Goal: Task Accomplishment & Management: Complete application form

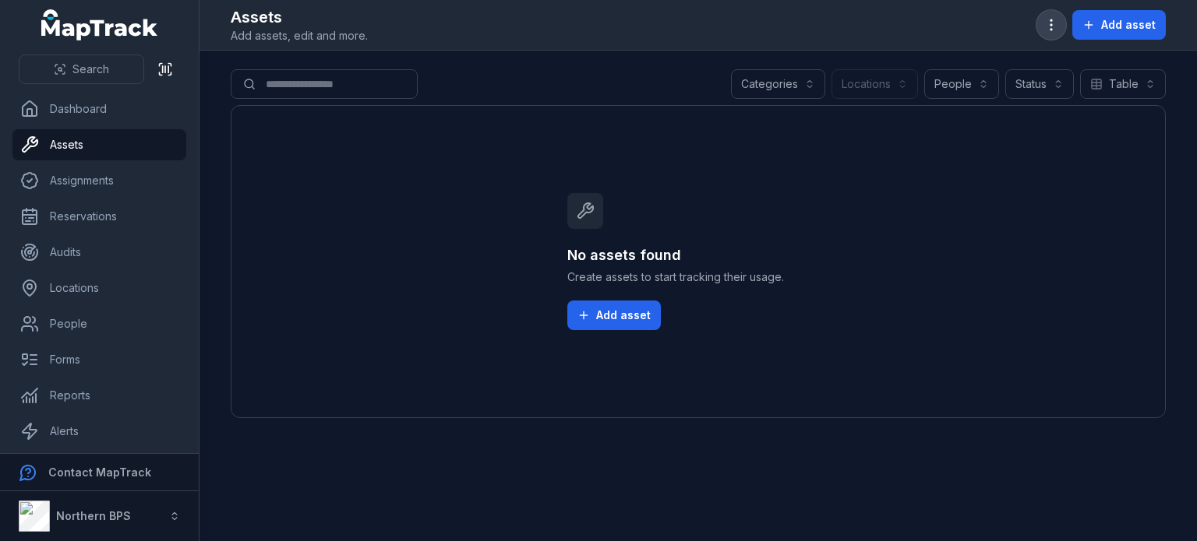
click at [1049, 23] on icon "button" at bounding box center [1051, 25] width 16 height 16
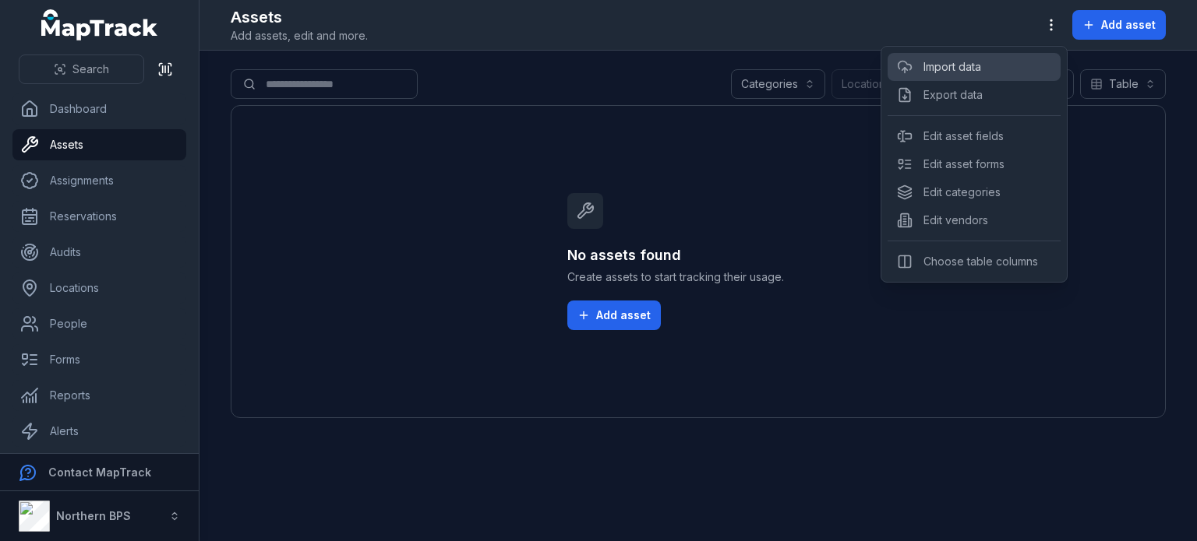
click at [963, 69] on link "Import data" at bounding box center [952, 67] width 58 height 16
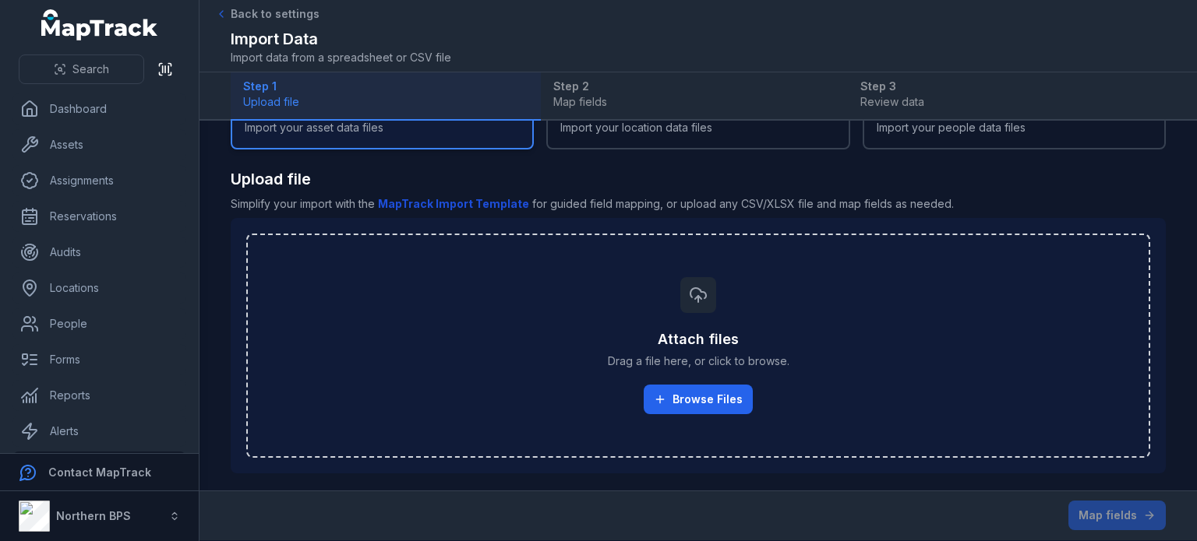
scroll to position [24, 0]
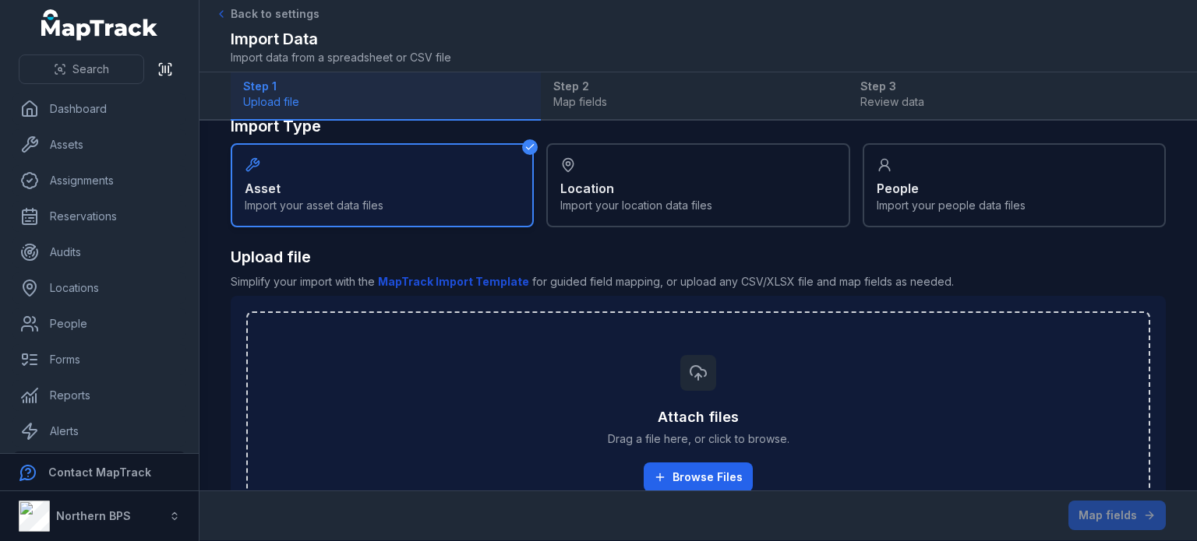
click at [848, 285] on span "Simplify your import with the MapTrack Import Template for guided field mapping…" at bounding box center [698, 282] width 935 height 16
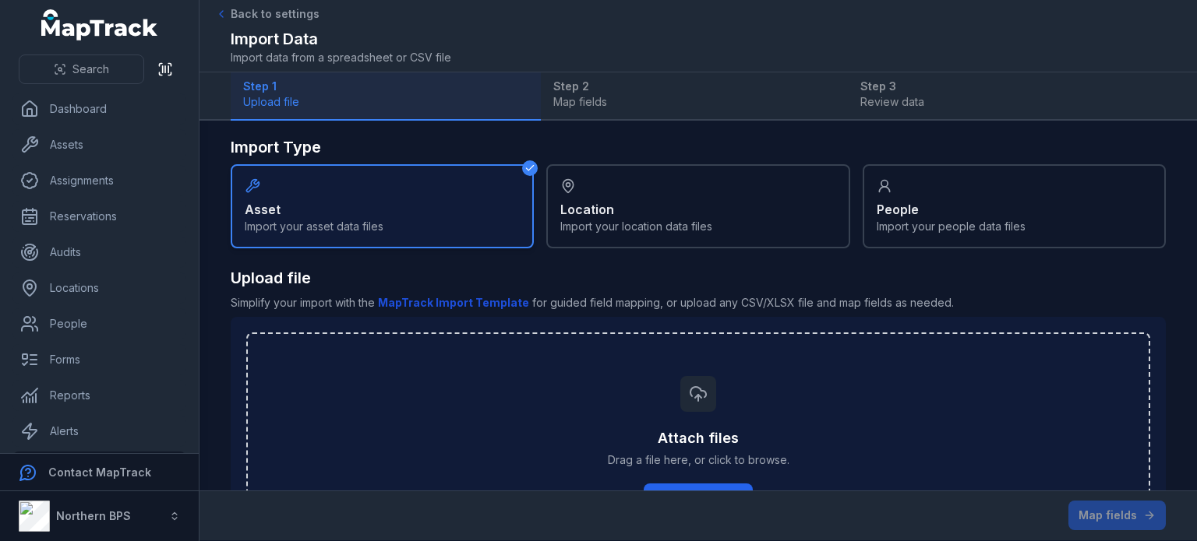
scroll to position [0, 0]
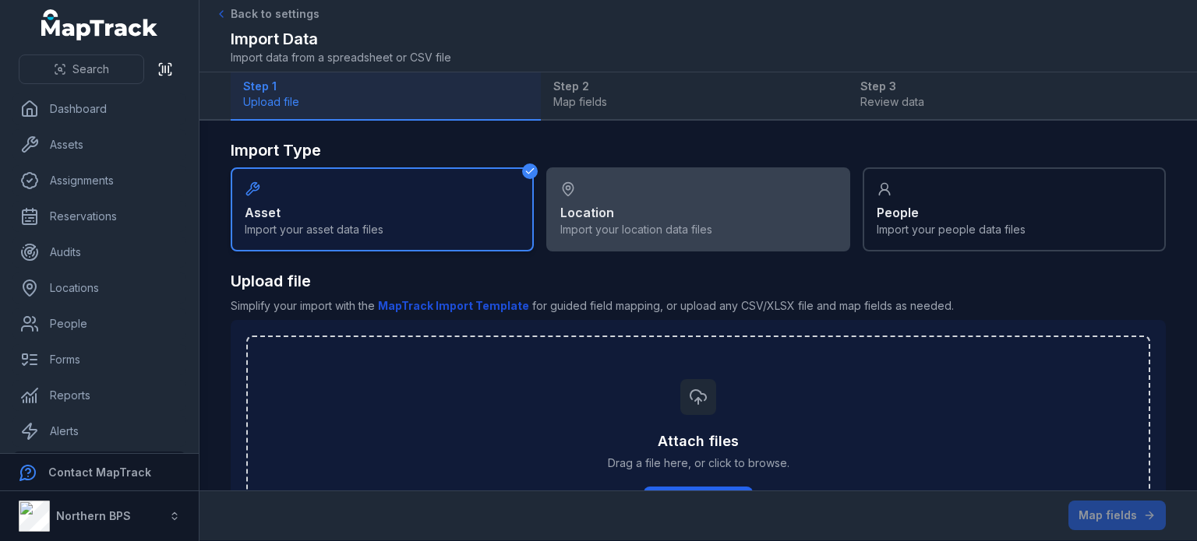
click at [710, 205] on div "Location Import your location data files" at bounding box center [697, 209] width 303 height 84
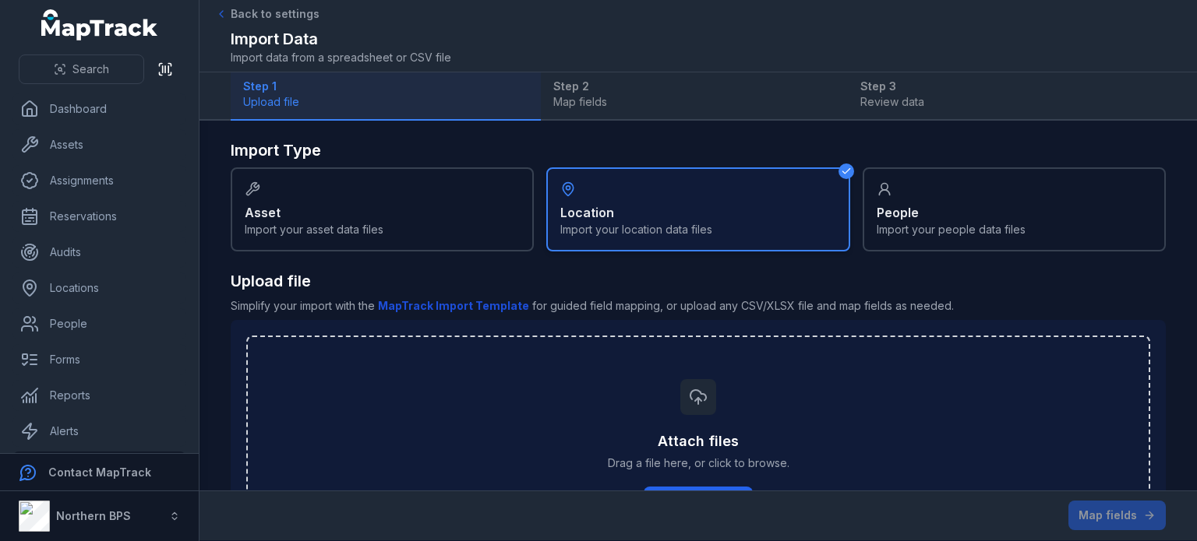
click at [427, 305] on b "MapTrack Import Template" at bounding box center [453, 305] width 151 height 13
click at [86, 292] on link "Locations" at bounding box center [99, 288] width 174 height 31
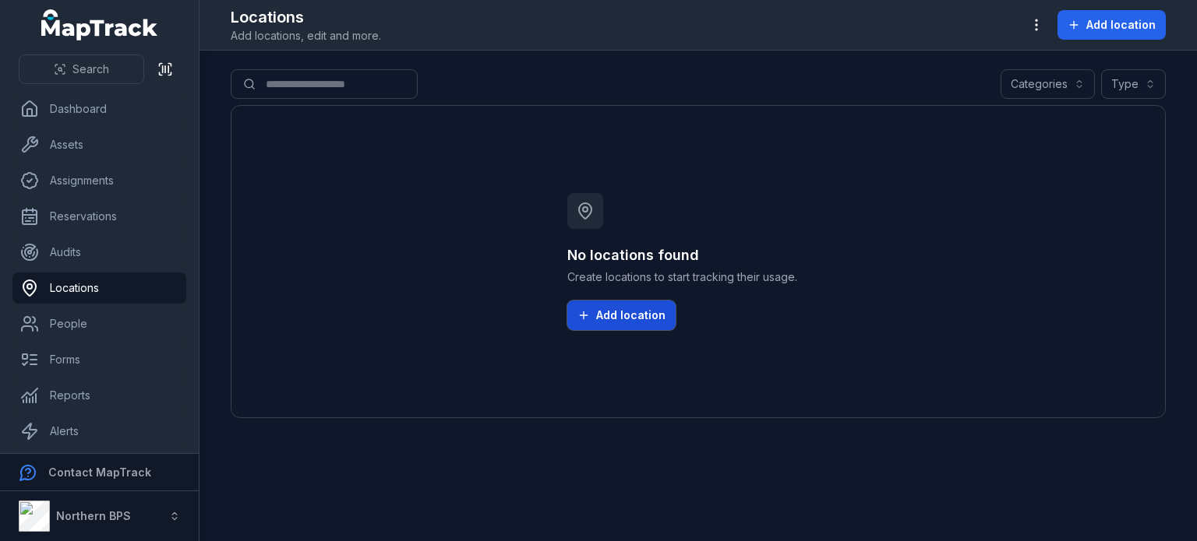
click at [633, 323] on button "Add location" at bounding box center [621, 316] width 108 height 30
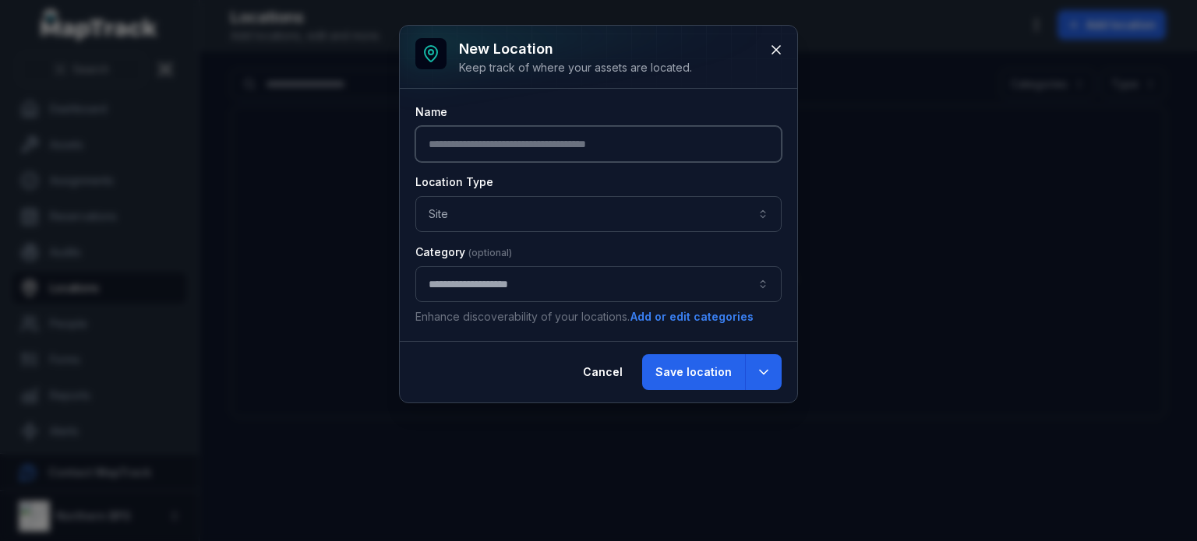
click at [523, 132] on input "text" at bounding box center [598, 144] width 366 height 36
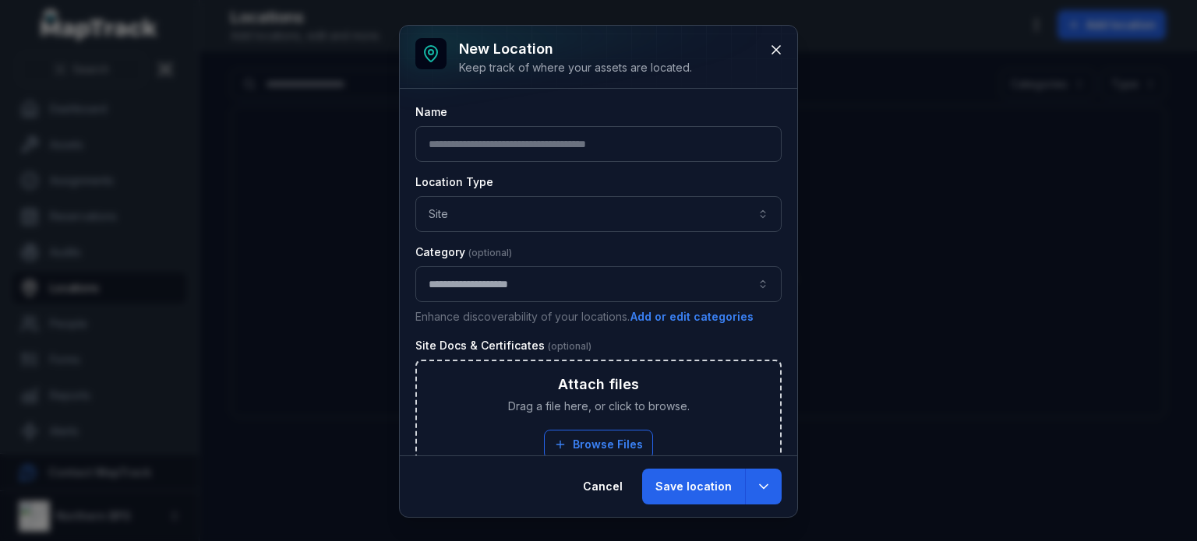
click at [531, 102] on div "**********" at bounding box center [598, 272] width 397 height 367
click at [475, 146] on input "text" at bounding box center [598, 144] width 366 height 36
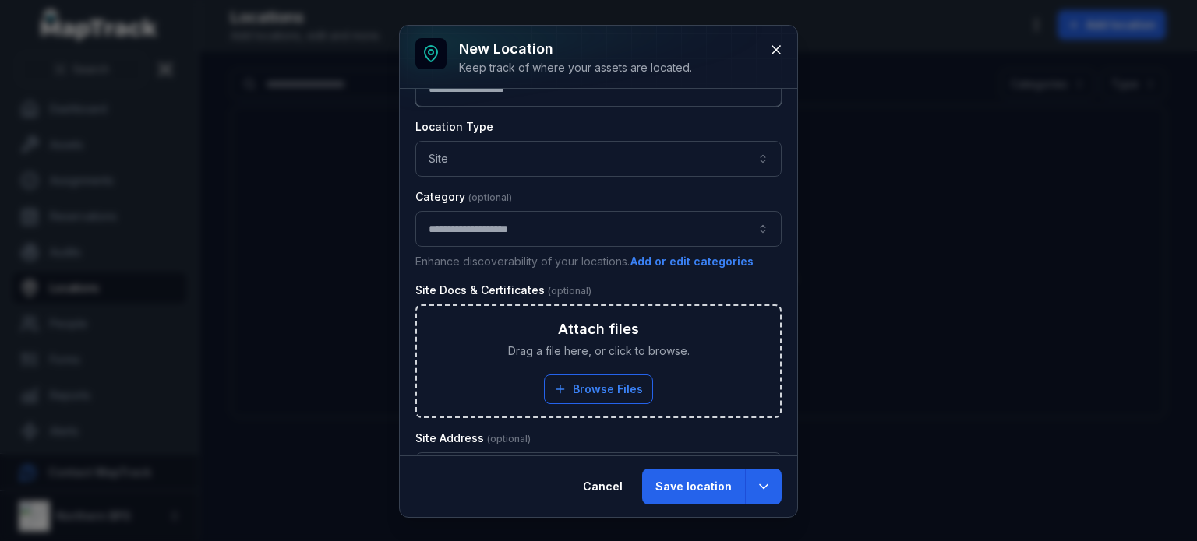
scroll to position [78, 0]
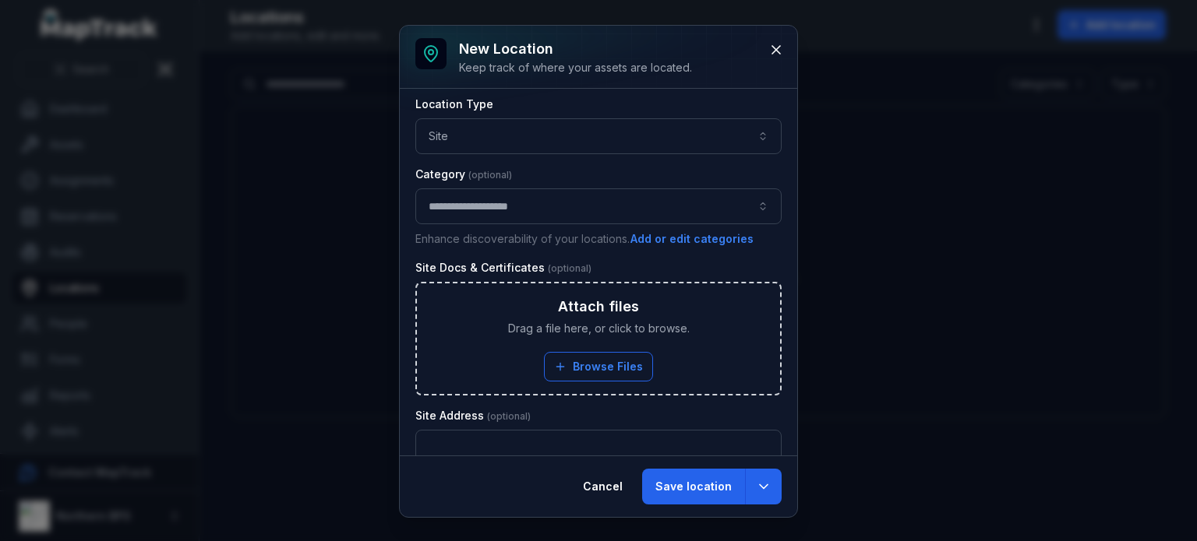
type input "**********"
click at [714, 139] on button "Site ****" at bounding box center [598, 136] width 366 height 36
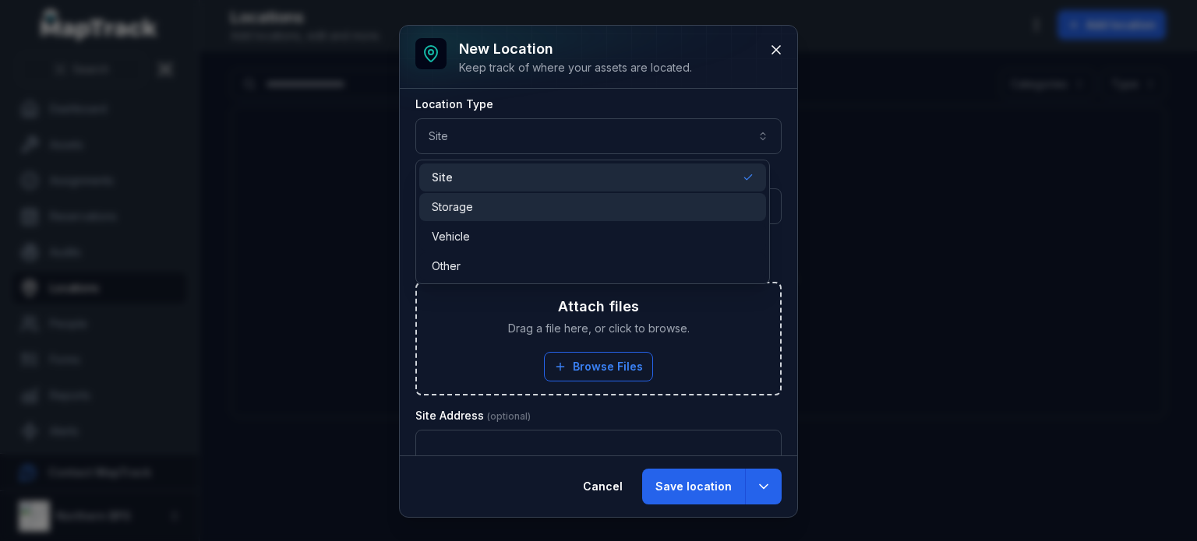
click at [618, 205] on div "Storage" at bounding box center [593, 207] width 322 height 16
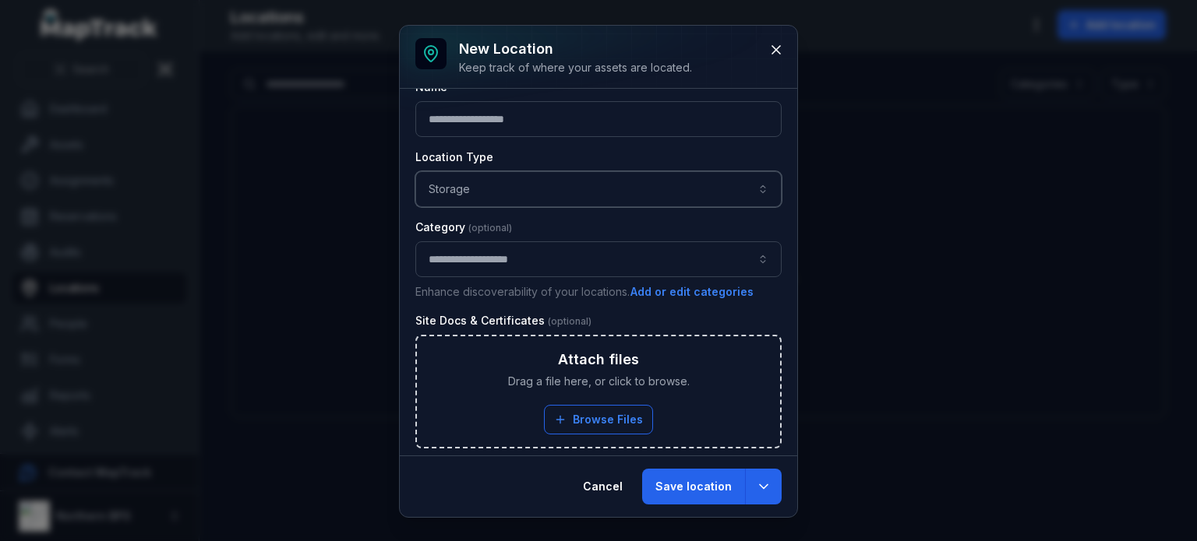
scroll to position [0, 0]
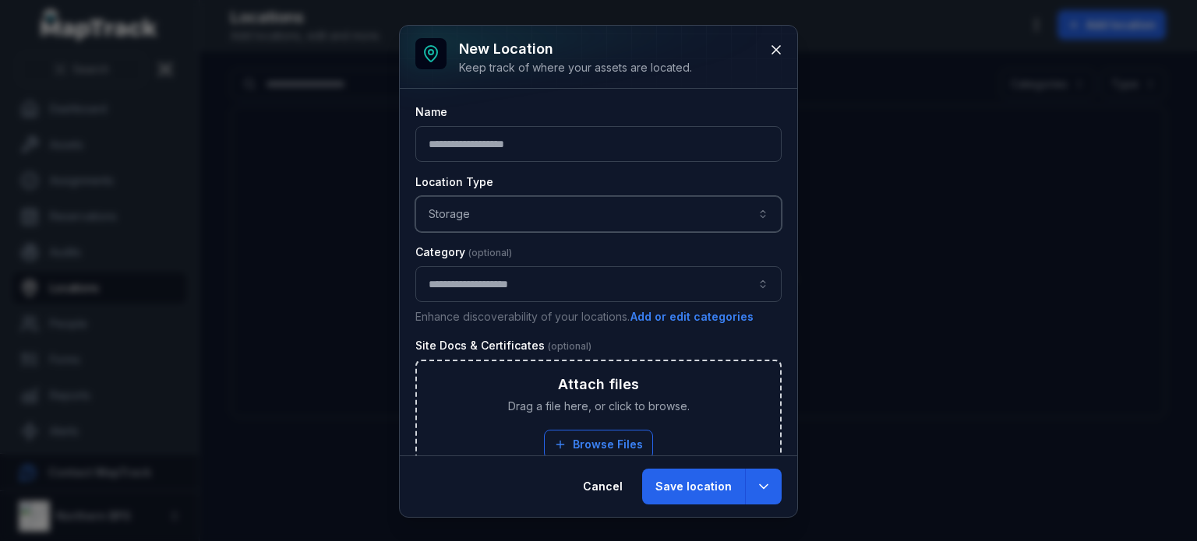
click at [572, 286] on button "**********" at bounding box center [598, 284] width 366 height 36
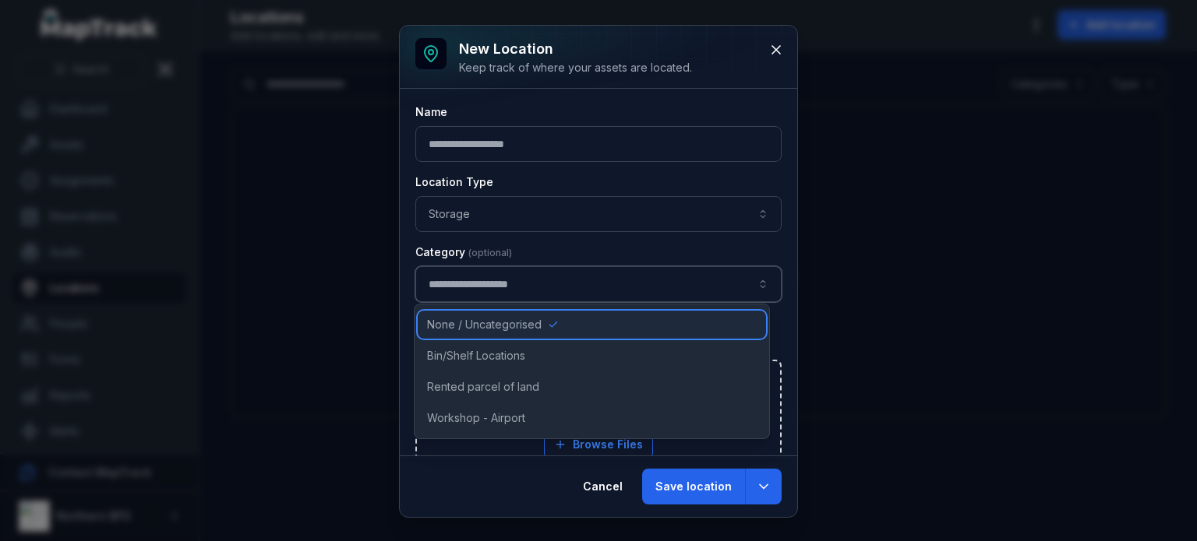
click at [535, 323] on span "None / Uncategorised" at bounding box center [484, 325] width 115 height 16
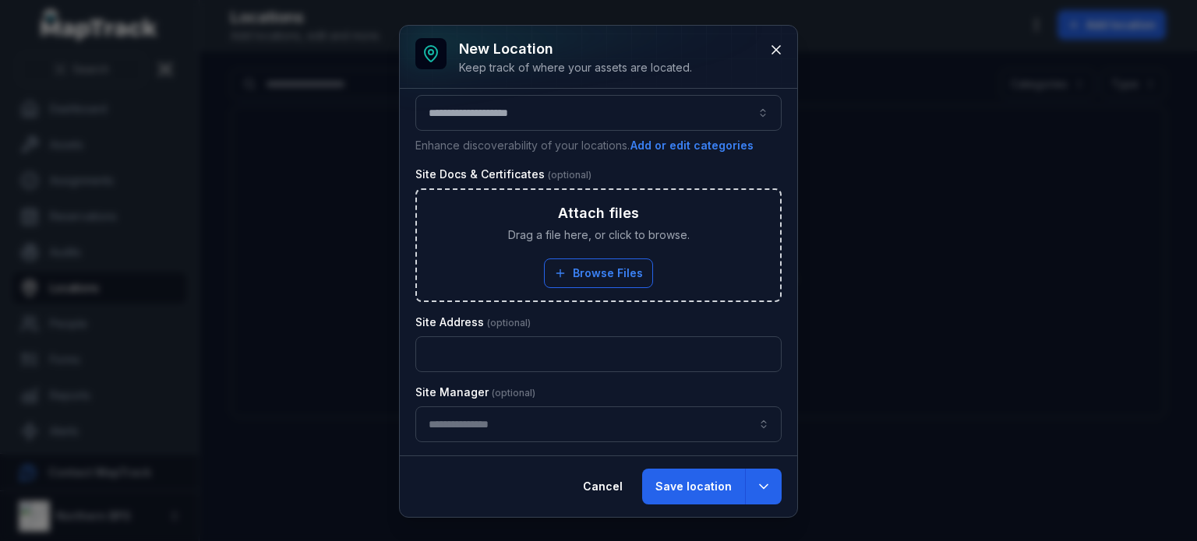
scroll to position [234, 0]
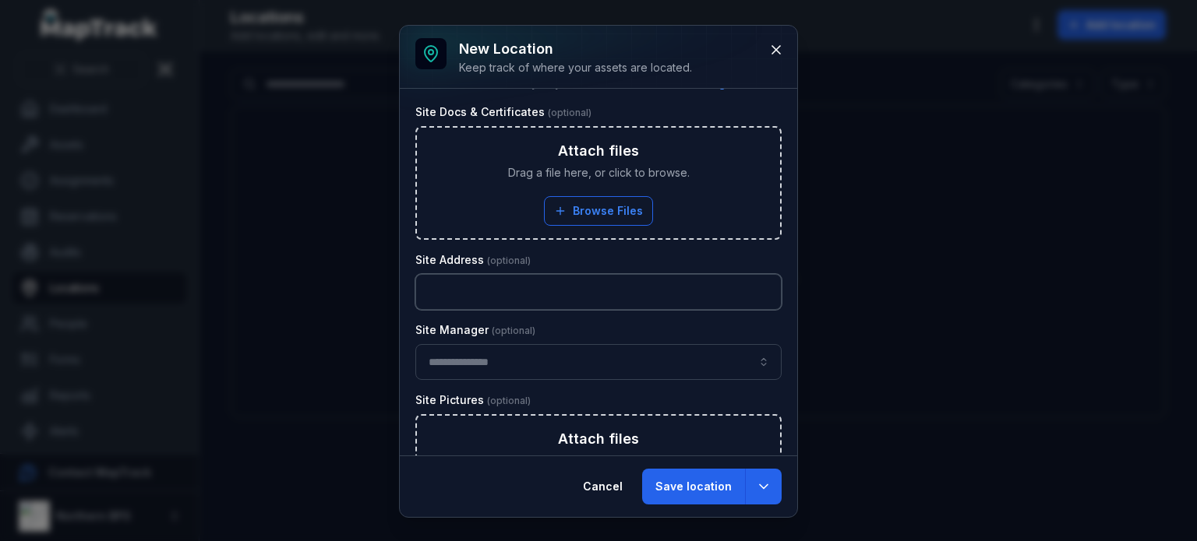
click at [470, 288] on input "text" at bounding box center [598, 292] width 366 height 36
type input "**********"
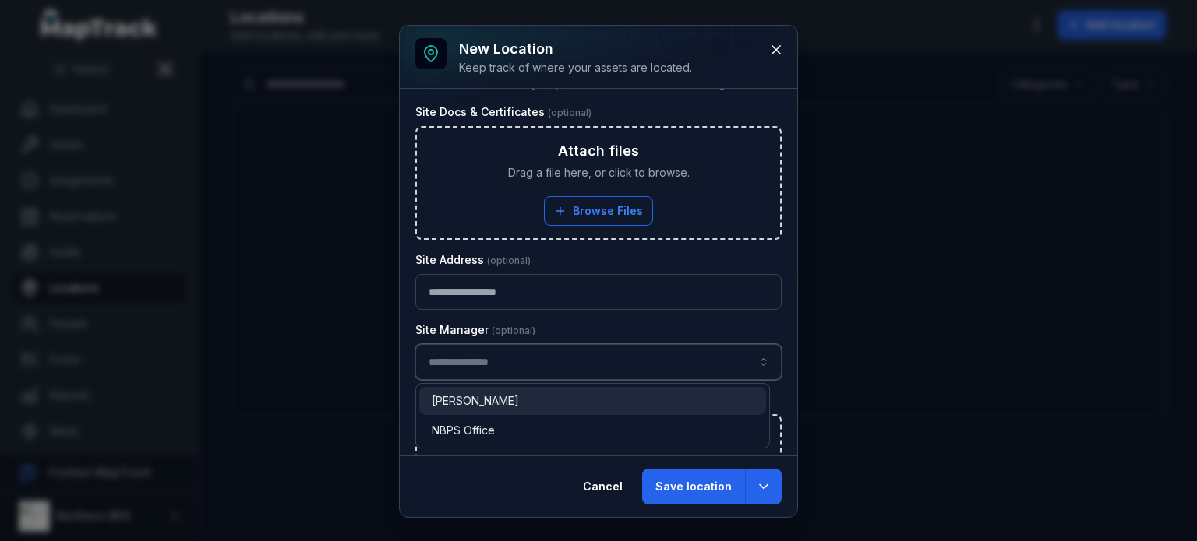
click at [482, 363] on input "location-add:cf[ad2ca02f-9e6c-4afe-8b61-341f6d17c01f]-label" at bounding box center [598, 362] width 366 height 36
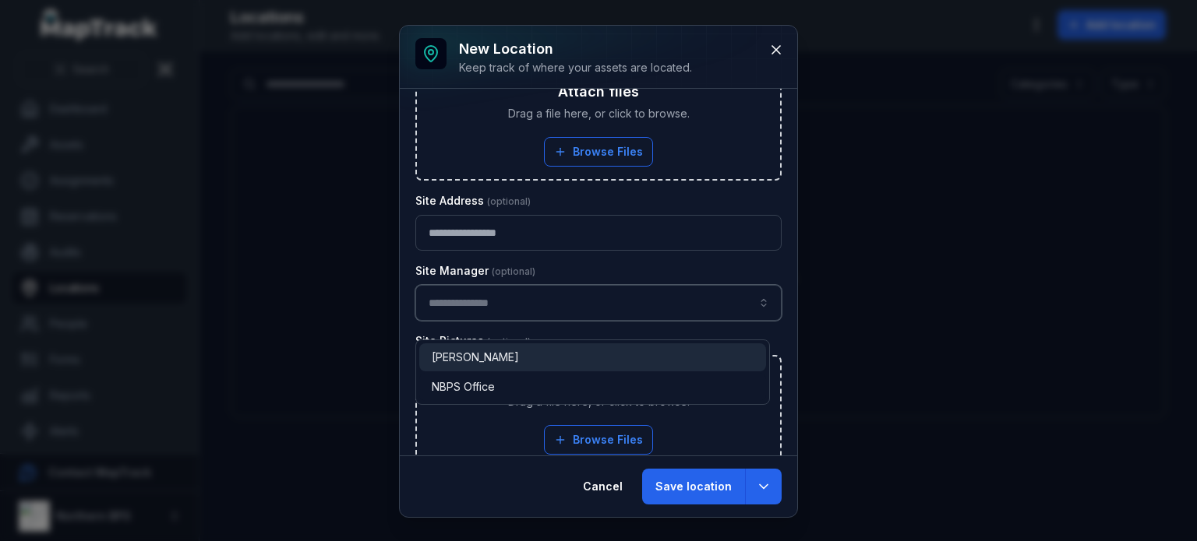
scroll to position [386, 0]
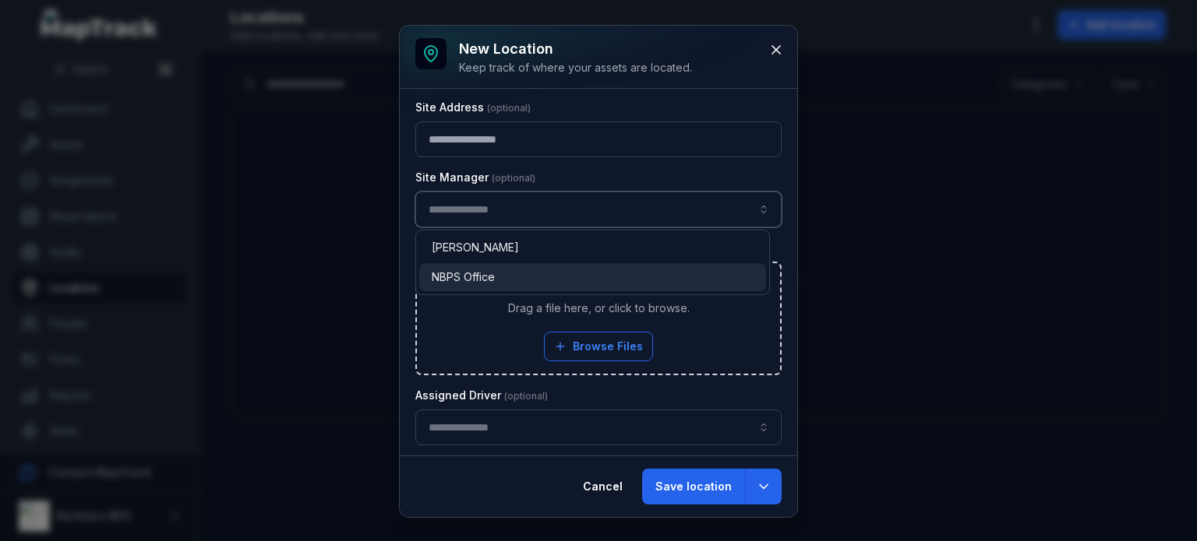
type input "**********"
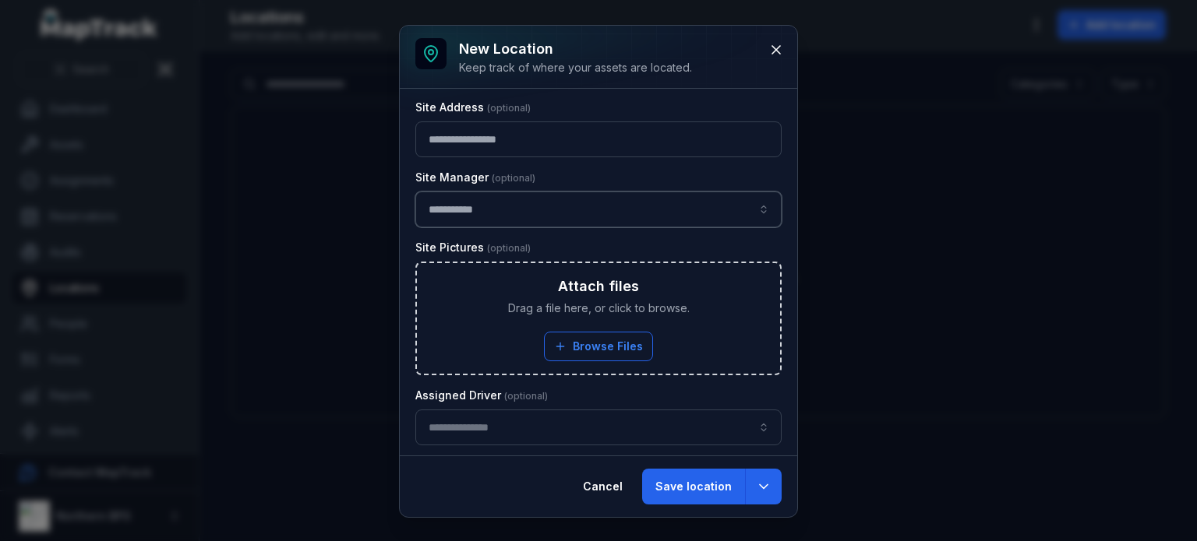
click at [477, 283] on span "NBPS Office" at bounding box center [463, 278] width 63 height 16
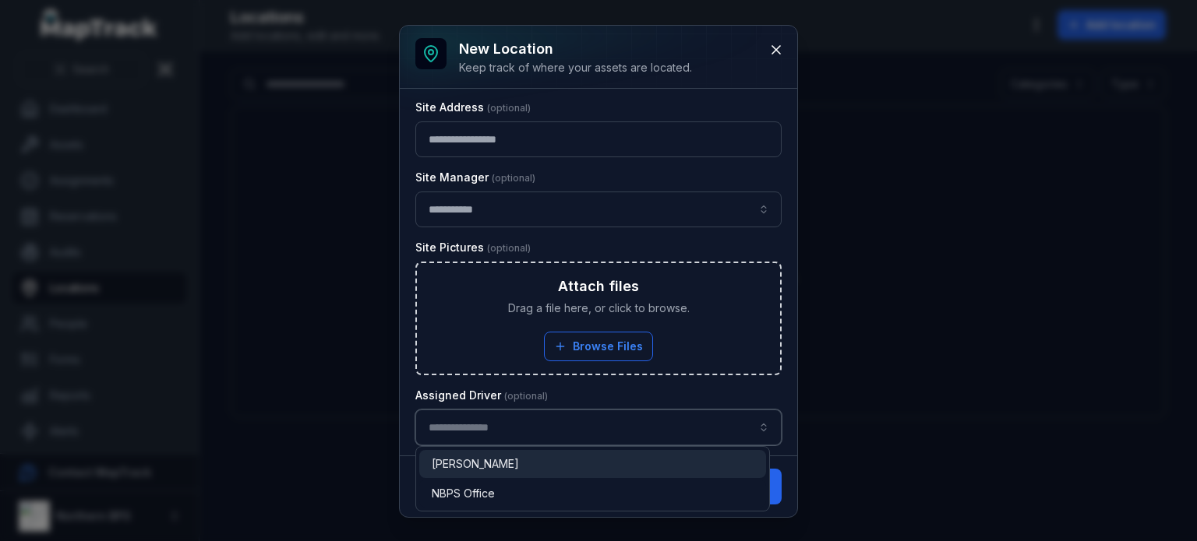
click at [530, 425] on input "location-add:cf[149ac8a9-c501-4e16-abdd-51885dd7f259]-label" at bounding box center [598, 428] width 366 height 36
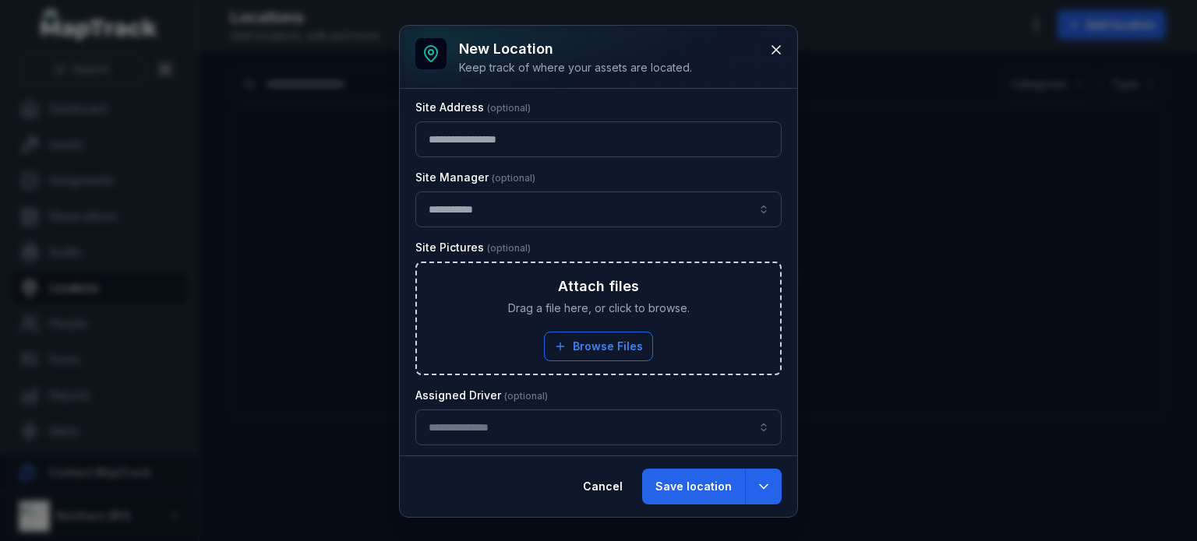
click at [528, 395] on div "Assigned Driver" at bounding box center [598, 417] width 366 height 58
click at [692, 473] on button "Save location" at bounding box center [693, 487] width 103 height 36
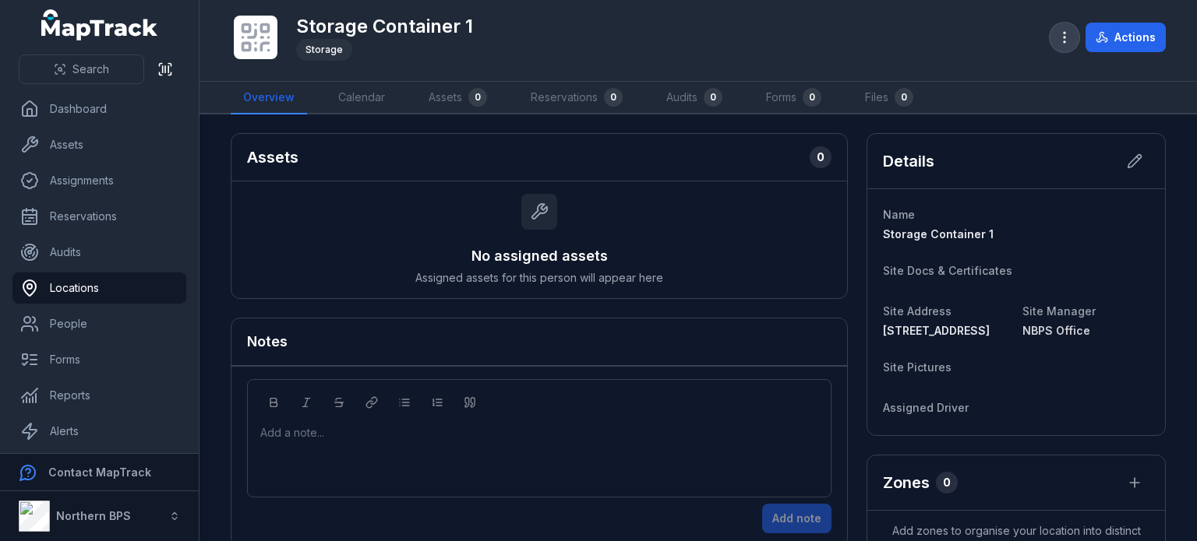
click at [1057, 44] on button "button" at bounding box center [1064, 38] width 30 height 30
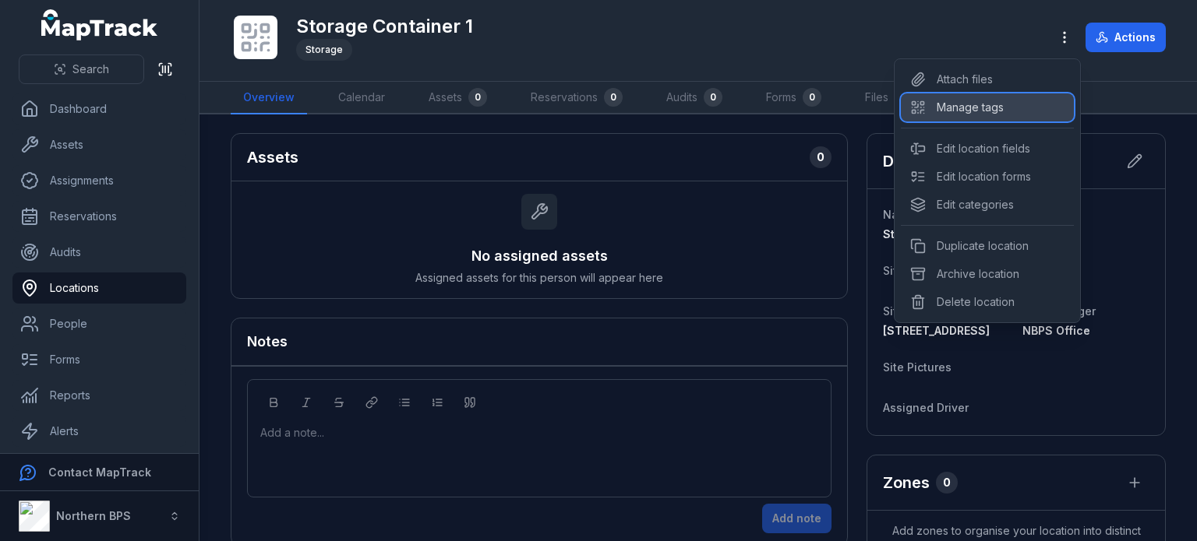
click at [975, 113] on div "Manage tags" at bounding box center [987, 107] width 173 height 28
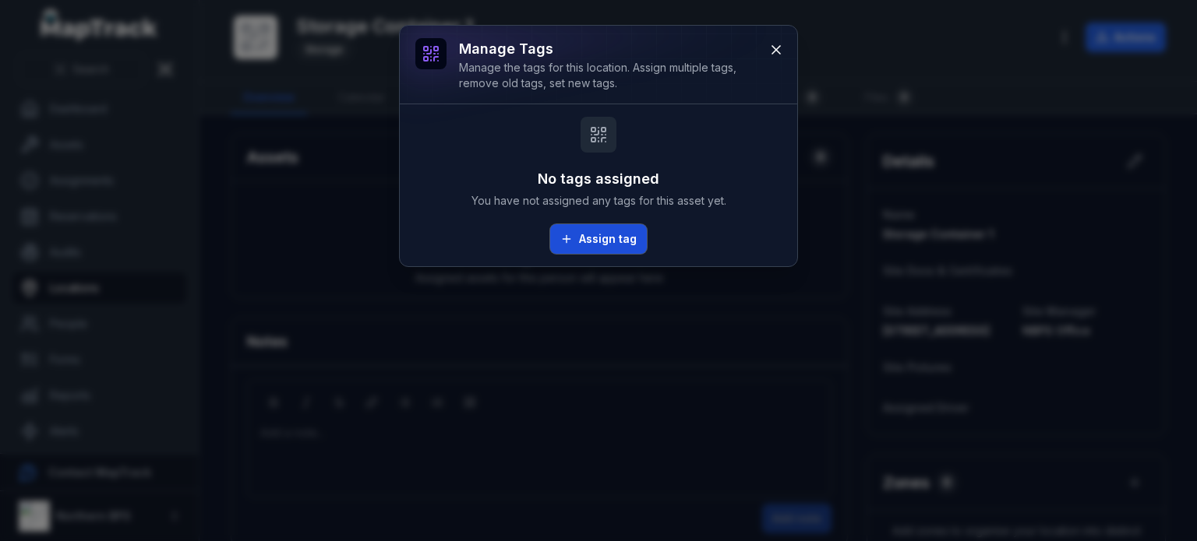
click at [608, 247] on button "Assign tag" at bounding box center [598, 239] width 97 height 30
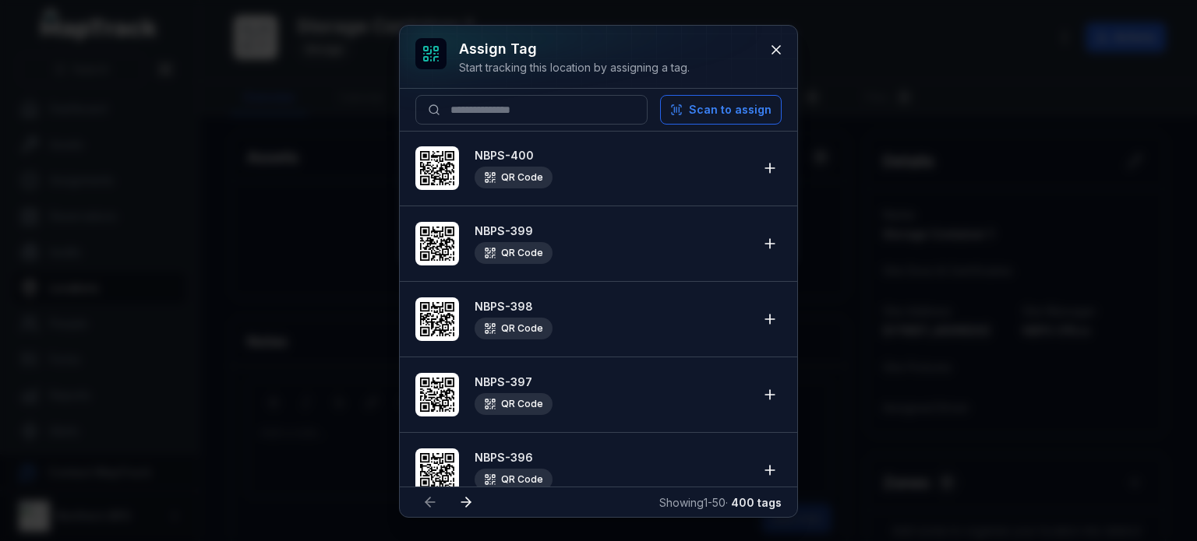
click at [620, 167] on span "QR Code" at bounding box center [611, 178] width 274 height 22
click at [762, 164] on icon at bounding box center [770, 168] width 16 height 16
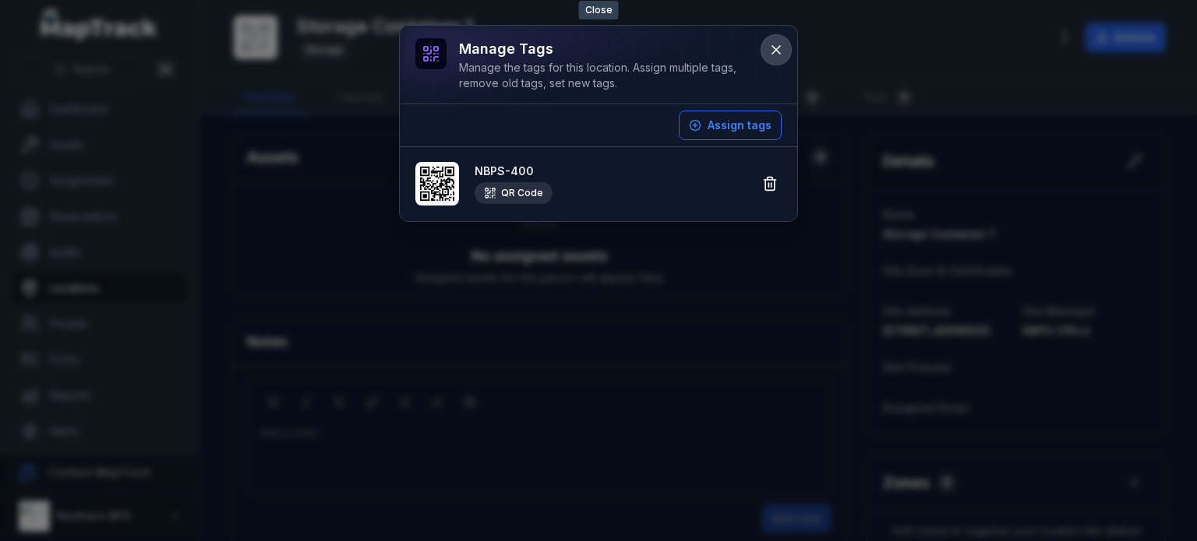
click at [773, 47] on icon at bounding box center [776, 50] width 16 height 16
